Goal: Contribute content: Add original content to the website for others to see

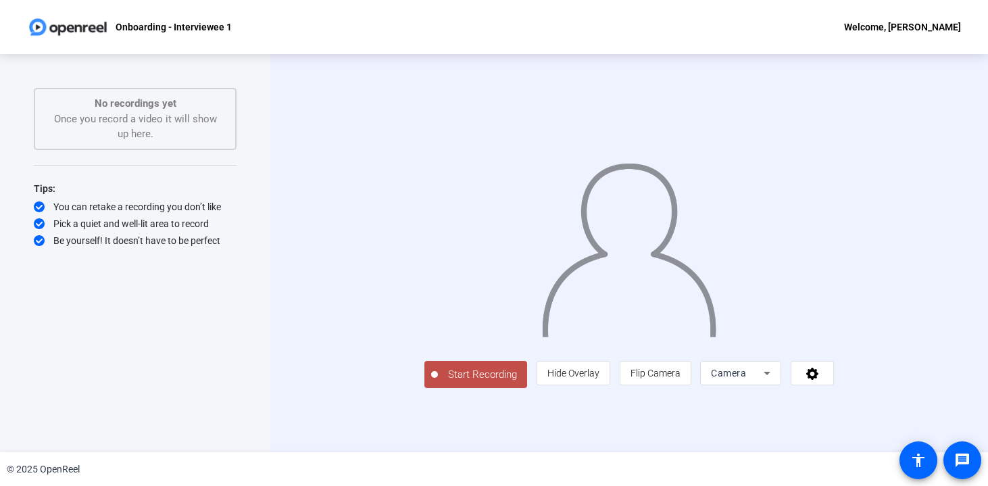
click at [775, 381] on icon at bounding box center [767, 373] width 16 height 16
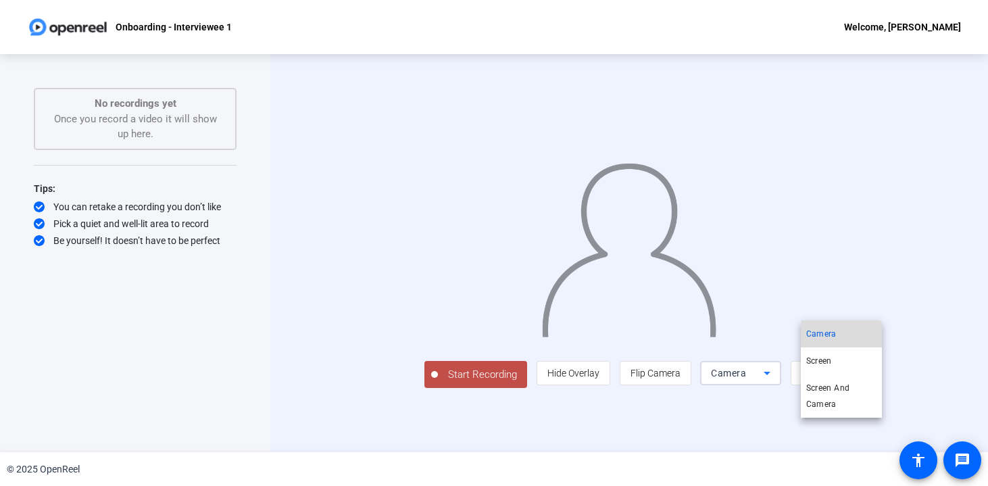
click at [843, 332] on mat-option "Camera" at bounding box center [841, 333] width 81 height 27
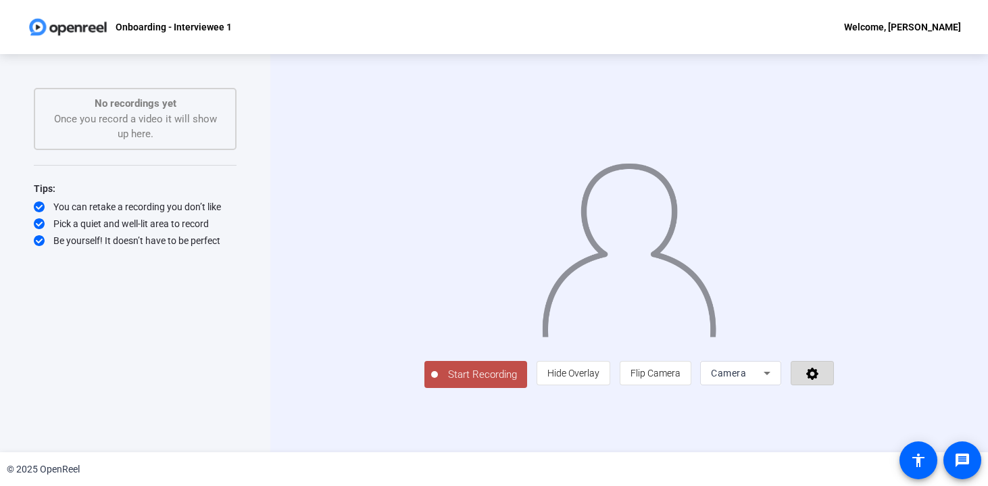
click at [833, 389] on span at bounding box center [812, 373] width 42 height 32
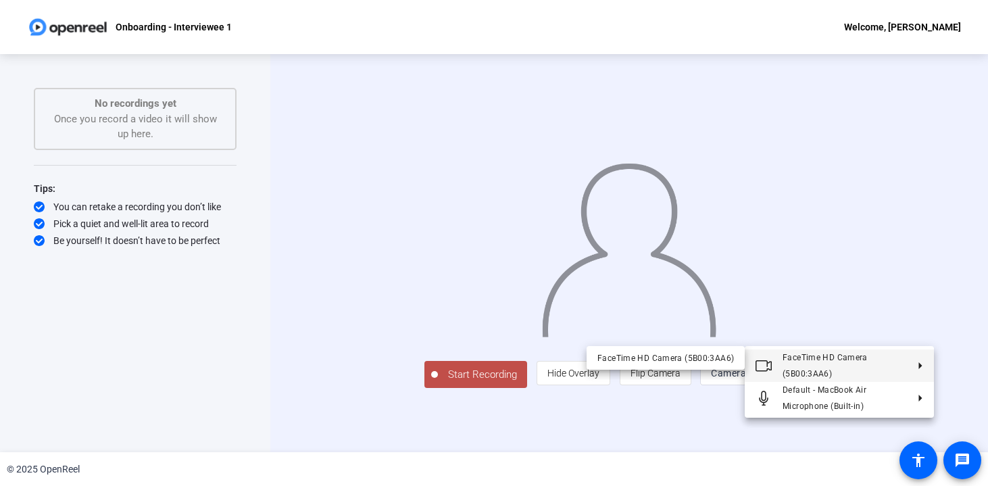
click at [957, 378] on div at bounding box center [494, 243] width 988 height 486
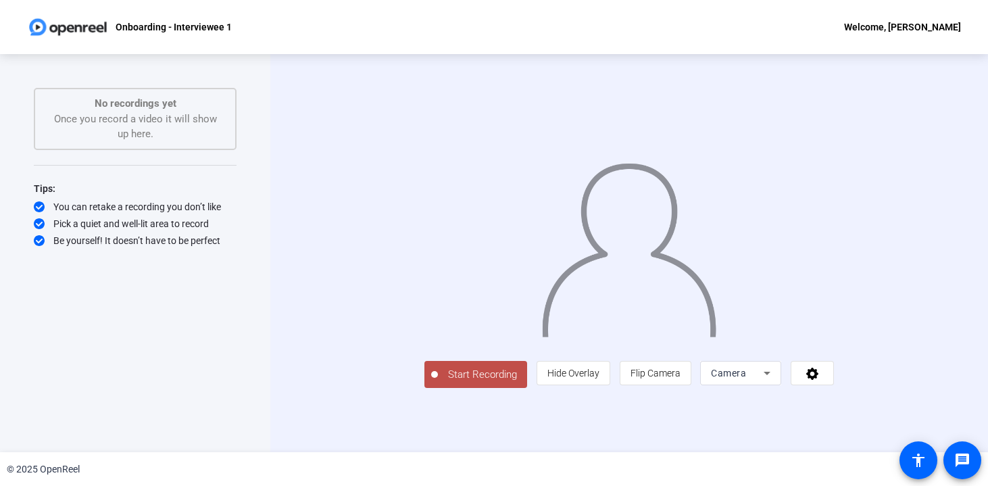
click at [438, 382] on span "Start Recording" at bounding box center [482, 375] width 89 height 16
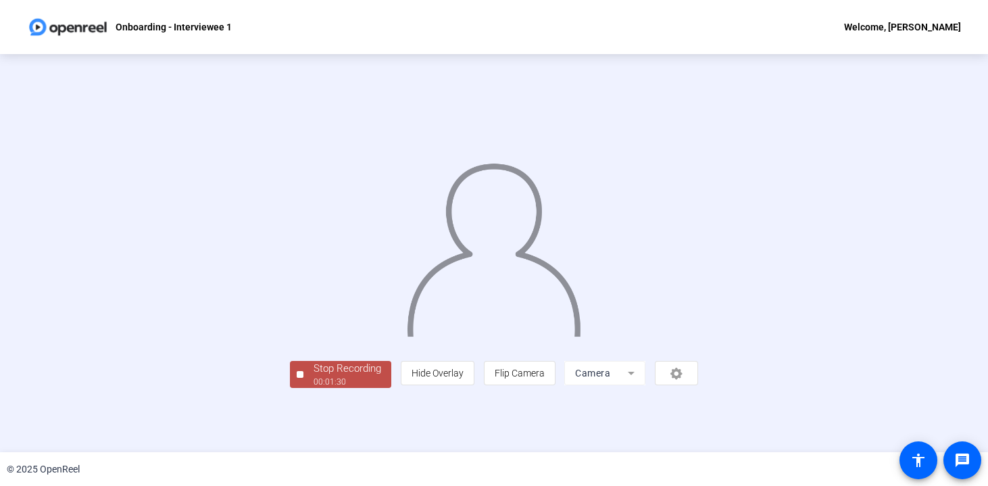
scroll to position [44, 0]
click at [314, 388] on div "00:01:31" at bounding box center [348, 382] width 68 height 12
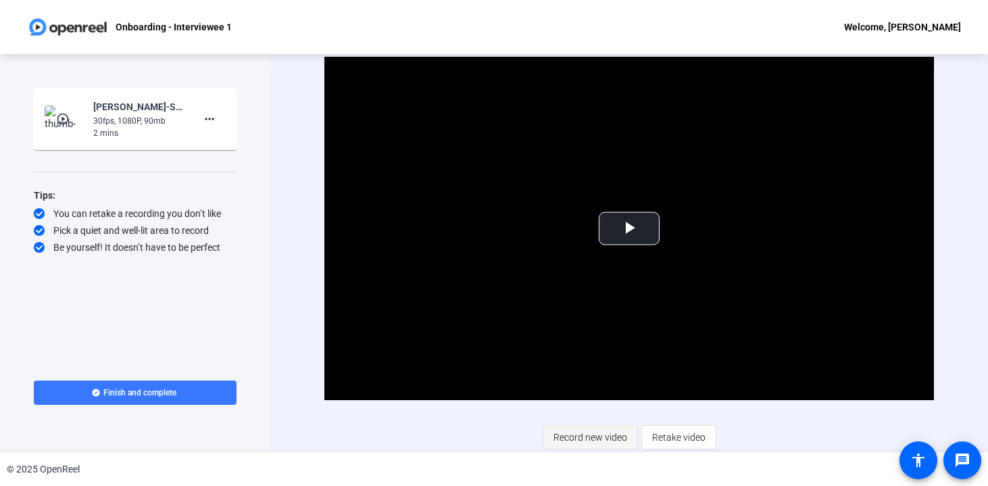
click at [608, 435] on span "Record new video" at bounding box center [590, 437] width 74 height 26
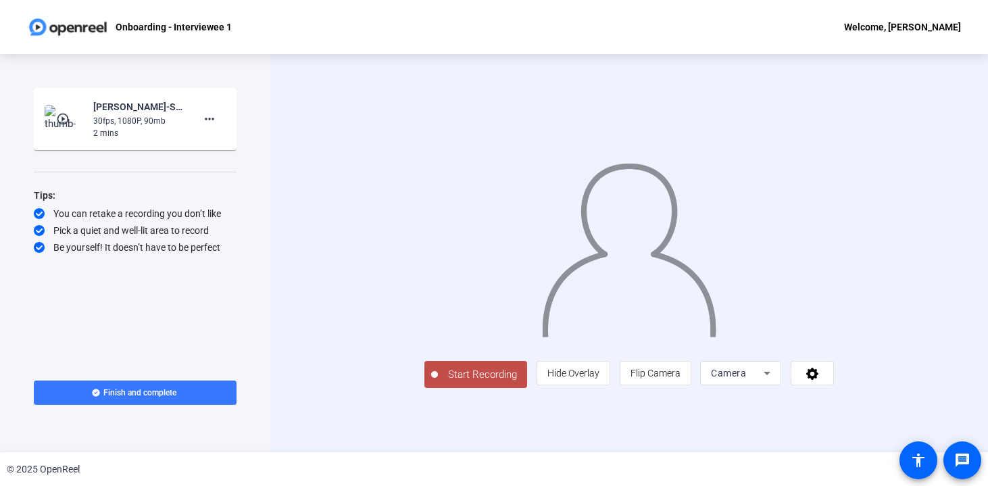
click at [438, 382] on span "Start Recording" at bounding box center [482, 375] width 89 height 16
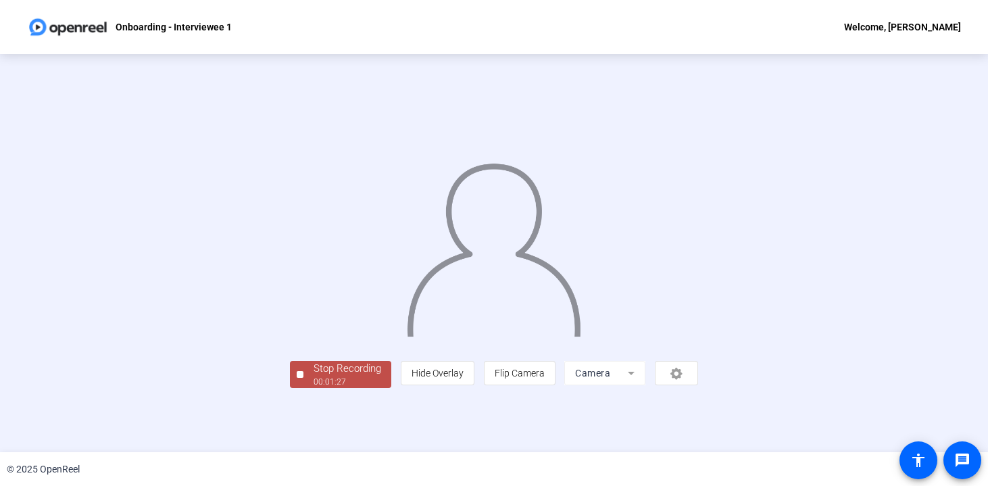
scroll to position [44, 0]
click at [314, 376] on div "Stop Recording" at bounding box center [348, 369] width 68 height 16
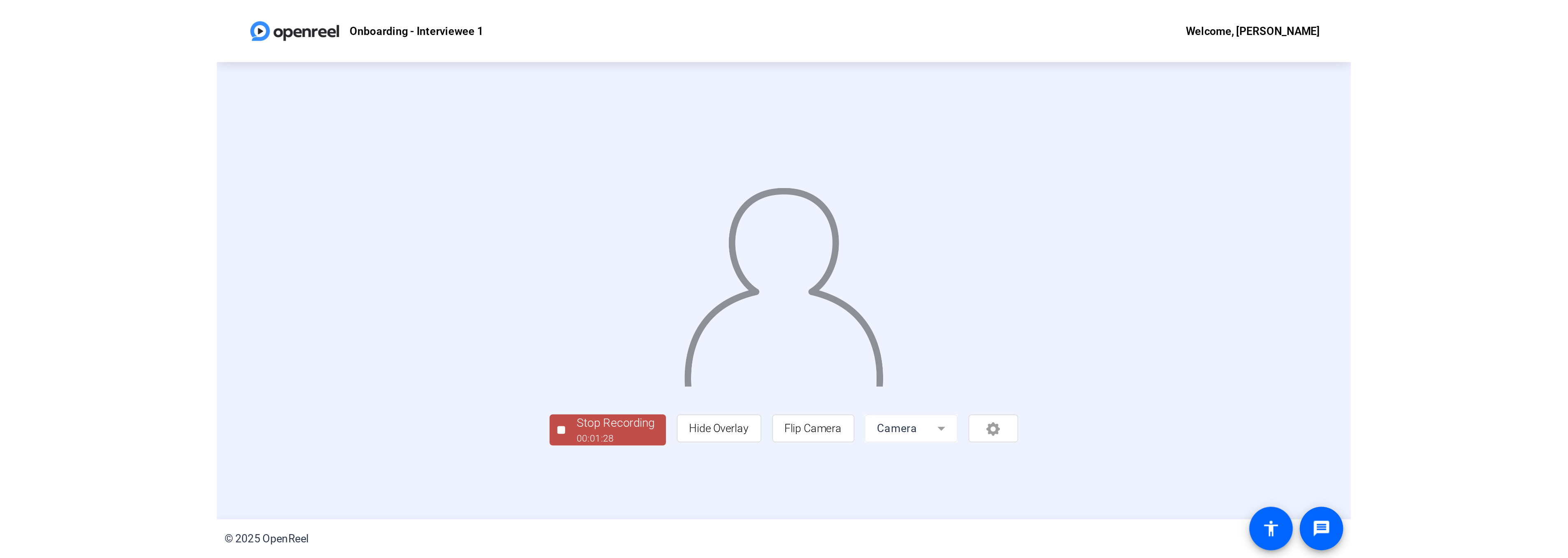
scroll to position [0, 0]
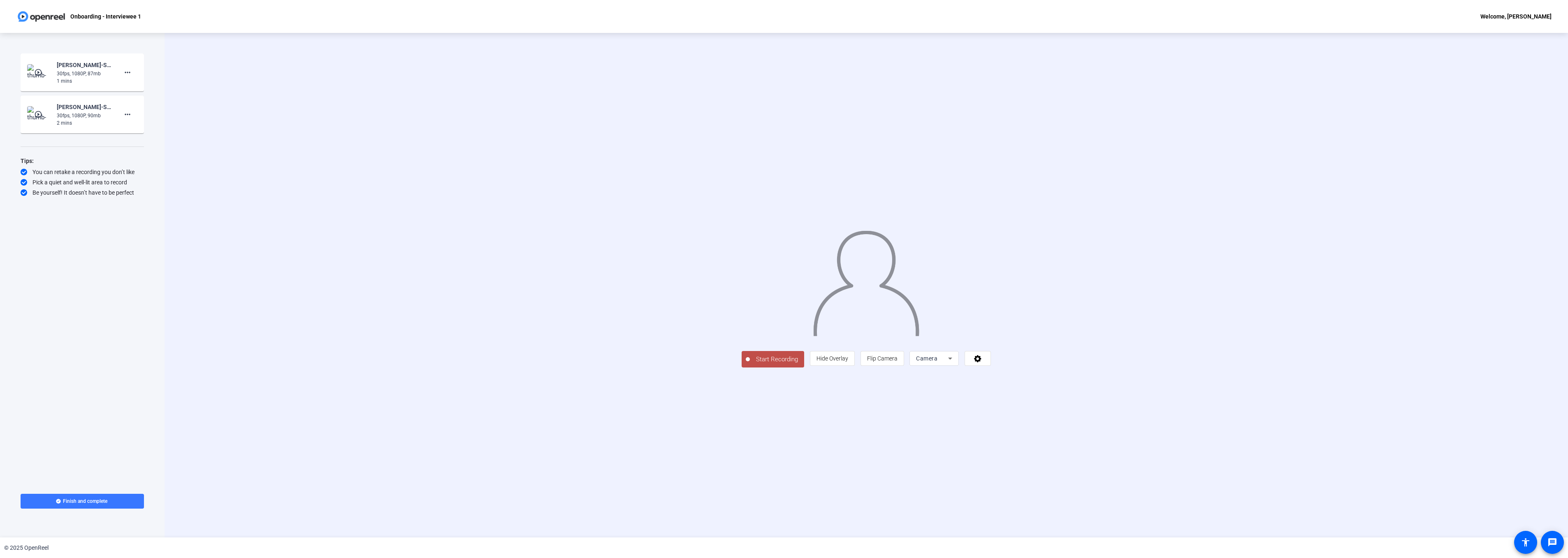
click at [35, 73] on mat-icon "play_circle_outline" at bounding box center [39, 72] width 10 height 9
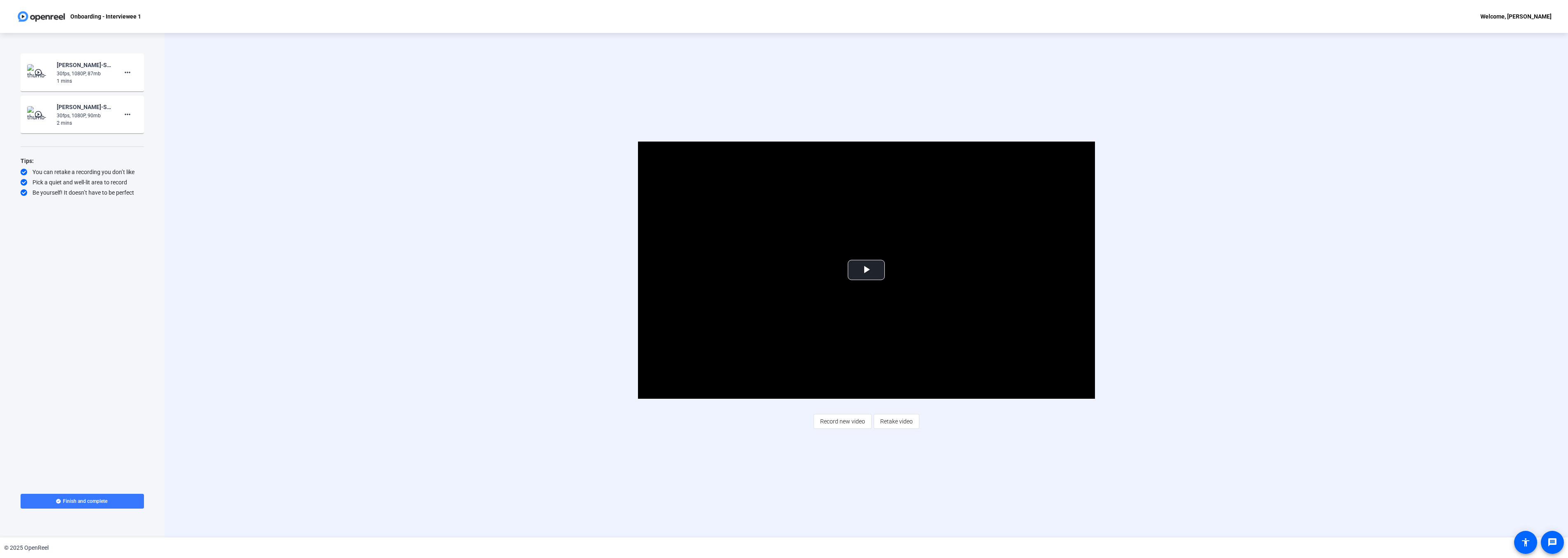
click at [1466, 375] on div "Video Player is loading. Play Video Play Mute Current Time 0:00 / Duration 1:28…" at bounding box center [866, 285] width 1404 height 504
click at [863, 280] on button "Play Video" at bounding box center [866, 270] width 37 height 20
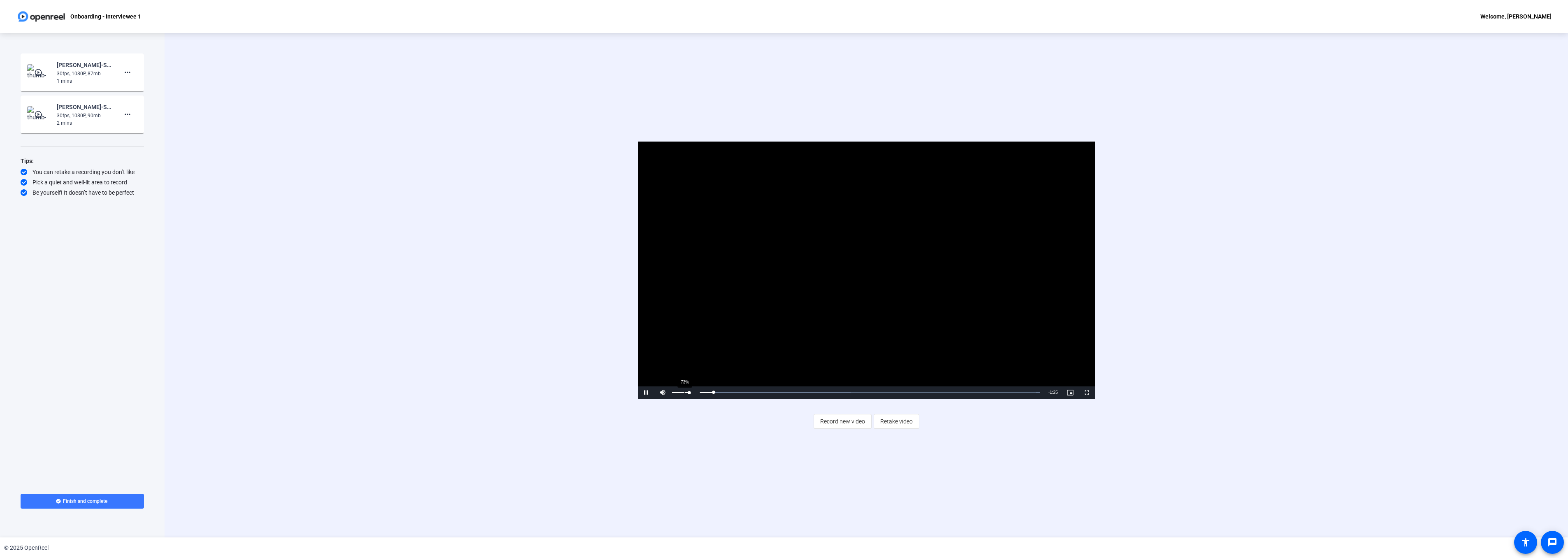
click at [684, 392] on div "73%" at bounding box center [681, 393] width 21 height 12
click at [684, 392] on div "Volume Level" at bounding box center [678, 392] width 12 height 1
click at [68, 79] on div "1 mins" at bounding box center [84, 81] width 55 height 7
click at [39, 71] on mat-icon "play_circle_outline" at bounding box center [39, 72] width 10 height 9
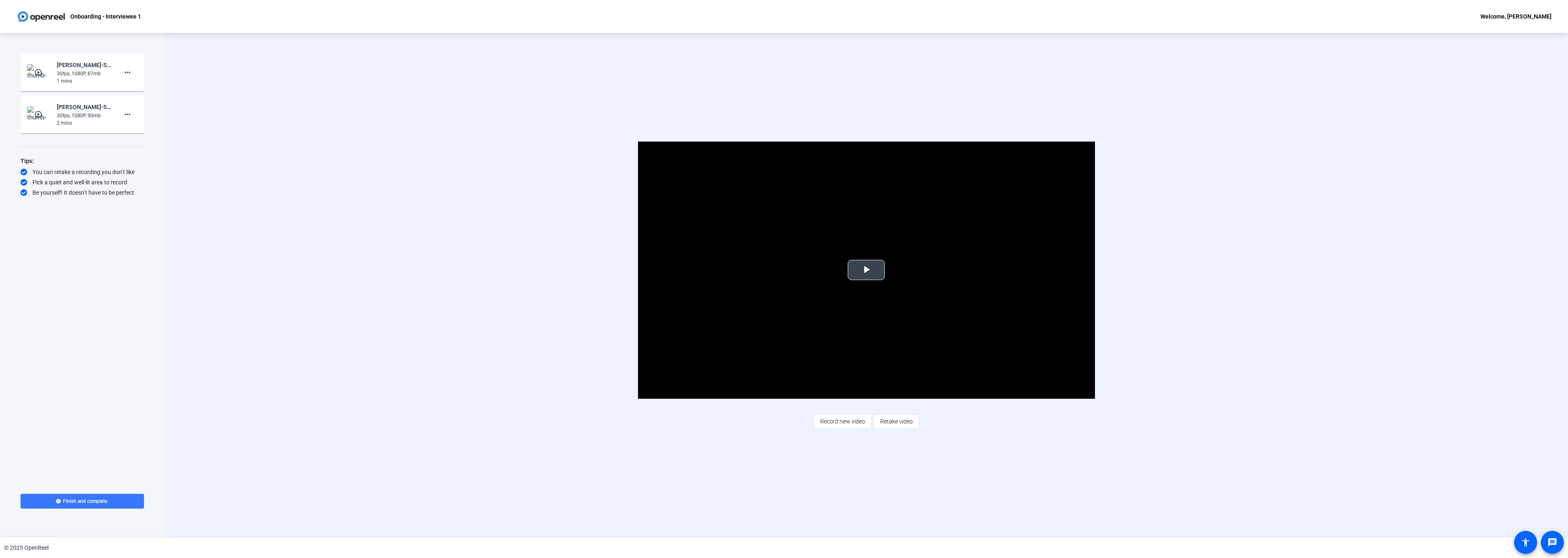
click at [866, 270] on span "Video Player" at bounding box center [866, 270] width 0 height 0
click at [51, 115] on div "play_circle_outline Joe DeFranceschi-SPSNQ ELT - Onboarding-Onboarding - Interv…" at bounding box center [82, 115] width 110 height 25
click at [39, 113] on mat-icon "play_circle_outline" at bounding box center [39, 115] width 10 height 9
click at [866, 270] on span "Video Player" at bounding box center [866, 270] width 0 height 0
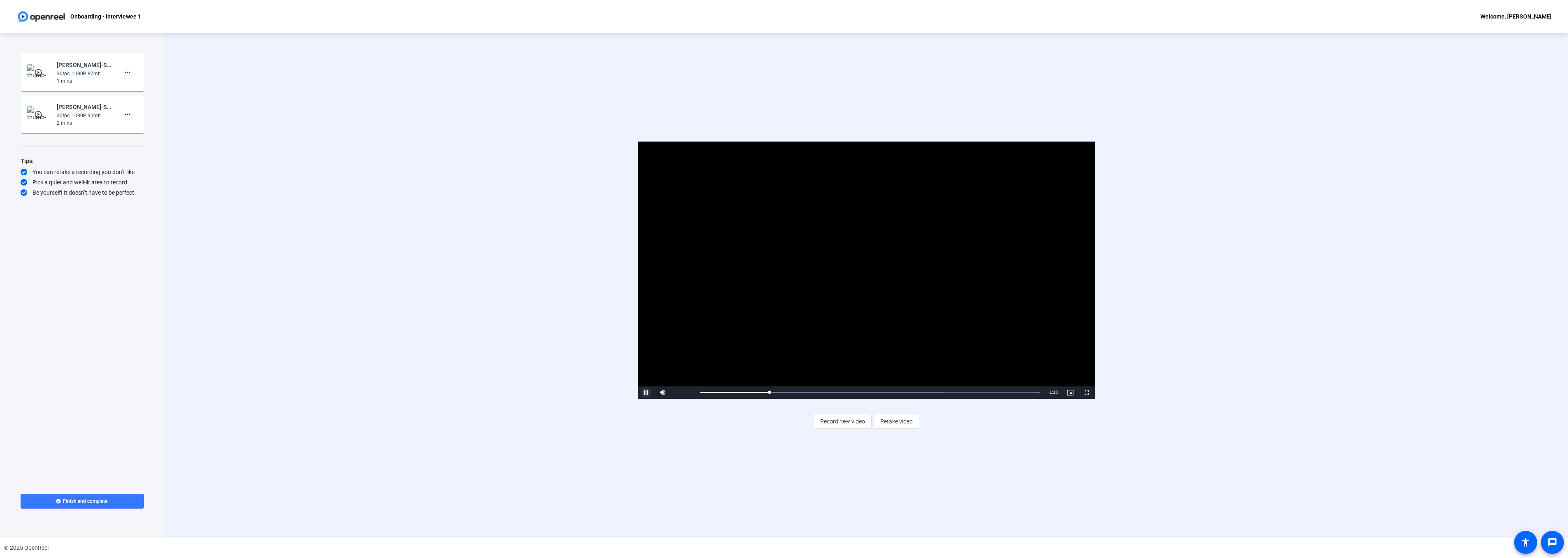
click at [644, 393] on span "Video Player" at bounding box center [646, 393] width 16 height 0
